Goal: Transaction & Acquisition: Purchase product/service

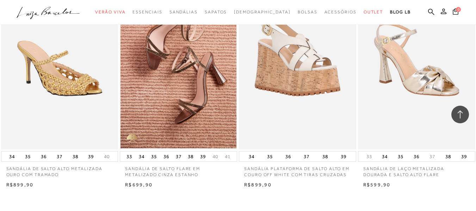
scroll to position [1304, 0]
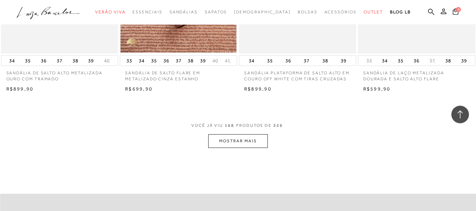
click at [229, 143] on button "MOSTRAR MAIS" at bounding box center [237, 141] width 59 height 14
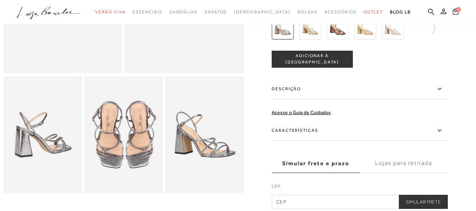
scroll to position [176, 0]
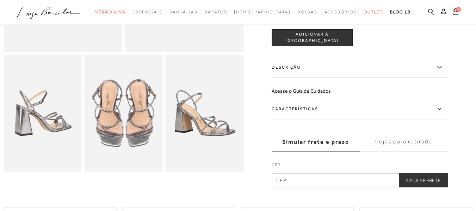
click at [318, 110] on label "Características" at bounding box center [360, 109] width 176 height 20
click at [0, 0] on input "Características" at bounding box center [0, 0] width 0 height 0
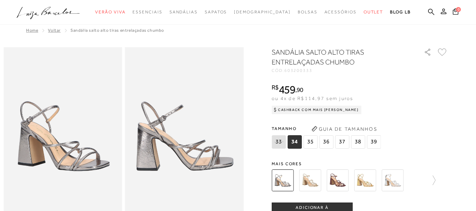
scroll to position [0, 0]
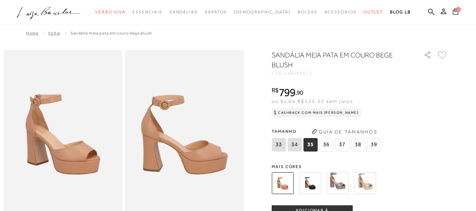
click at [341, 179] on img at bounding box center [338, 183] width 22 height 22
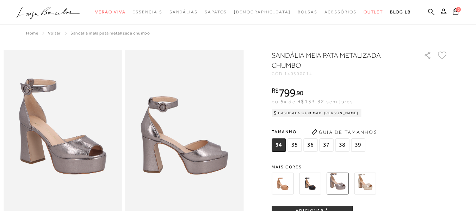
click at [370, 184] on img at bounding box center [365, 184] width 22 height 22
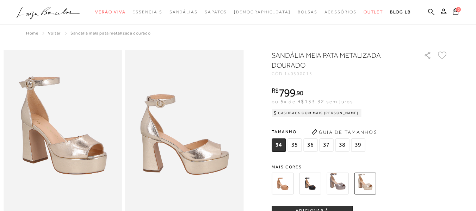
click at [340, 184] on img at bounding box center [338, 184] width 22 height 22
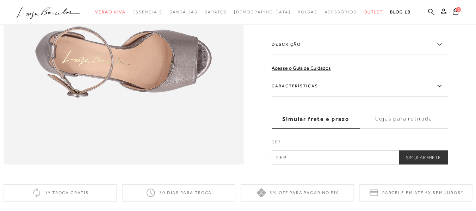
scroll to position [493, 0]
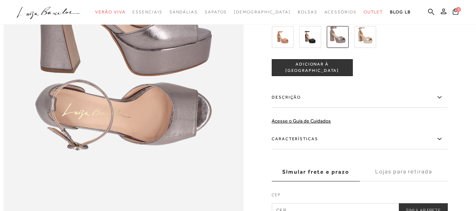
click at [363, 149] on label "Características" at bounding box center [360, 139] width 176 height 20
click at [0, 0] on input "Características" at bounding box center [0, 0] width 0 height 0
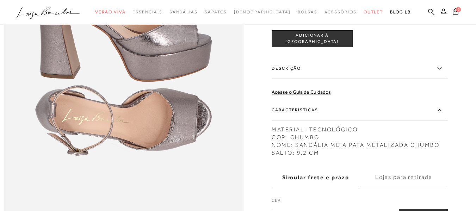
scroll to position [317, 0]
